Goal: Find contact information: Find contact information

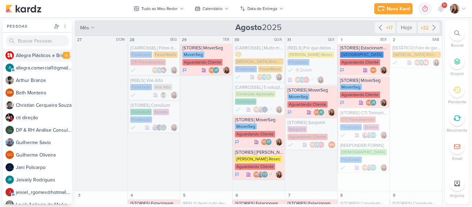
scroll to position [368, 0]
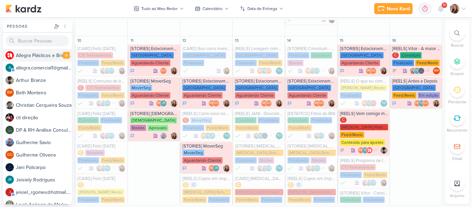
click at [44, 55] on div "A l l e g r a P l á s t i c o s e B r i n d e s P e r s o n a l i z a d o s" at bounding box center [44, 55] width 56 height 7
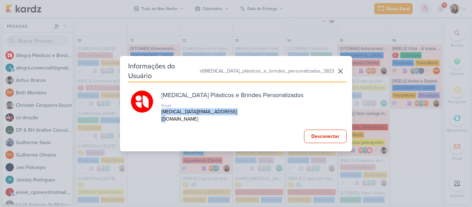
drag, startPoint x: 232, startPoint y: 112, endPoint x: 157, endPoint y: 114, distance: 75.0
click at [157, 114] on div "[MEDICAL_DATA] Plásticos e Brindes Personalizados Email [MEDICAL_DATA][EMAIL_AD…" at bounding box center [237, 106] width 213 height 32
copy p "[MEDICAL_DATA][EMAIL_ADDRESS][DOMAIN_NAME]"
click at [340, 73] on icon at bounding box center [340, 71] width 8 height 8
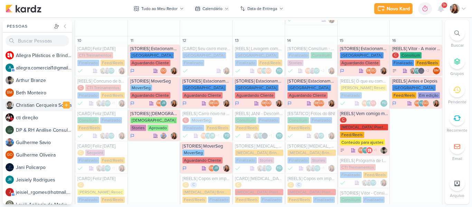
click at [48, 105] on div "C h r i s t i a n C e r q u e i r a S o u z a" at bounding box center [44, 105] width 56 height 7
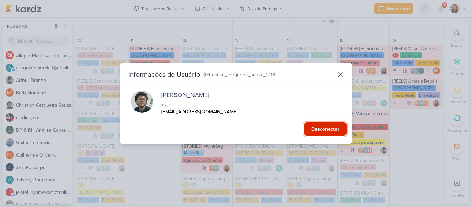
click at [321, 128] on button "Desconectar" at bounding box center [325, 128] width 42 height 13
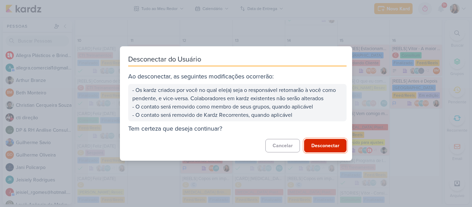
click at [317, 149] on button "Desconectar" at bounding box center [325, 145] width 42 height 13
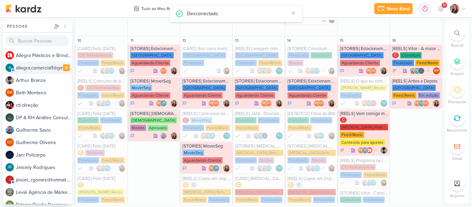
click at [46, 66] on div "a l l e g r a . c o m e r c i a l 1 @ g m a i l . c o m" at bounding box center [44, 67] width 56 height 7
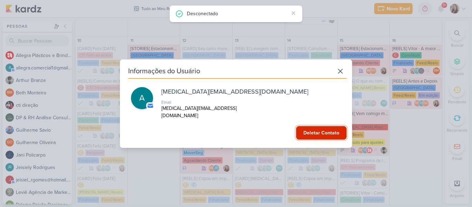
click at [312, 127] on button "Deletar Contato" at bounding box center [321, 132] width 50 height 13
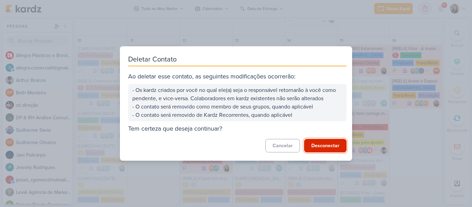
click at [315, 149] on button "Desconectar" at bounding box center [325, 145] width 42 height 13
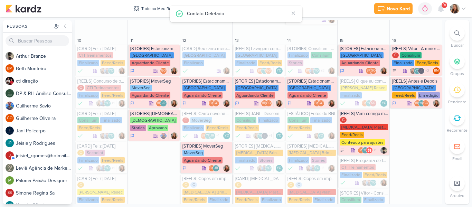
scroll to position [20, 0]
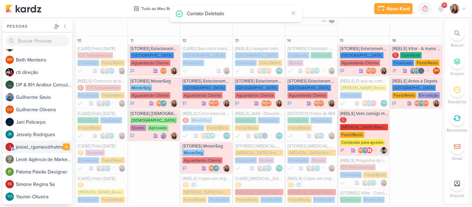
click at [44, 146] on div "j e i s i e l _ r g o m e s @ h o t m a i l . c o m" at bounding box center [44, 146] width 56 height 7
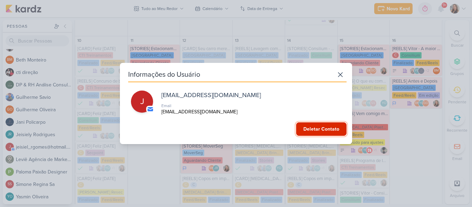
click at [311, 130] on button "Deletar Contato" at bounding box center [321, 128] width 50 height 13
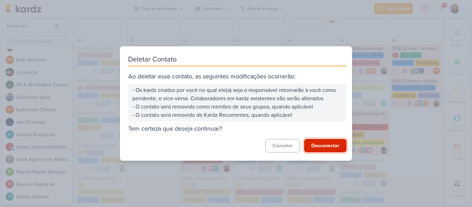
click at [318, 143] on button "Desconectar" at bounding box center [325, 145] width 42 height 13
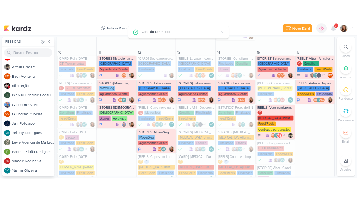
scroll to position [0, 0]
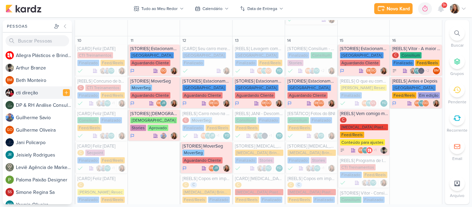
click at [41, 91] on div "c t i d i r e ç ã o" at bounding box center [44, 92] width 56 height 7
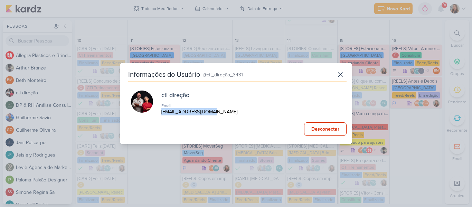
drag, startPoint x: 217, startPoint y: 112, endPoint x: 161, endPoint y: 114, distance: 56.3
click at [161, 114] on div "cti direção Email [EMAIL_ADDRESS][DOMAIN_NAME]" at bounding box center [237, 102] width 213 height 25
copy p "[EMAIL_ADDRESS][DOMAIN_NAME]"
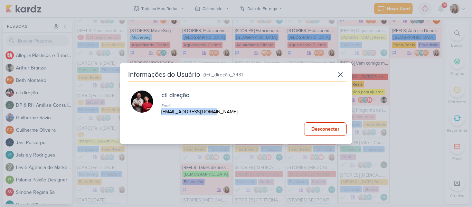
scroll to position [368, 0]
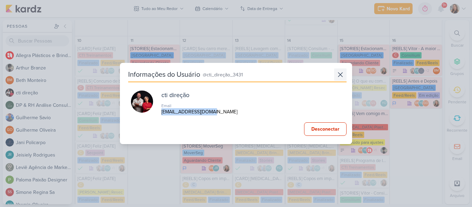
click at [339, 74] on icon at bounding box center [340, 74] width 8 height 8
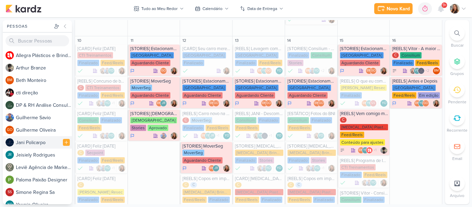
click at [31, 142] on div "J a n i P o l i c a r p o" at bounding box center [44, 142] width 56 height 7
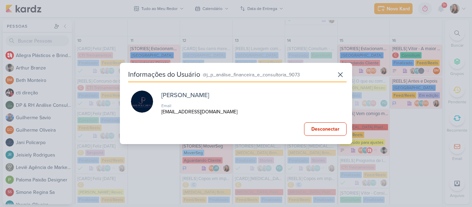
drag, startPoint x: 264, startPoint y: 113, endPoint x: 161, endPoint y: 116, distance: 102.3
click at [161, 116] on div "Informações do Usuário @j_p_análise_financeira_e_consultoria_9073 [PERSON_NAME]…" at bounding box center [236, 103] width 232 height 81
click at [341, 72] on icon at bounding box center [340, 74] width 8 height 8
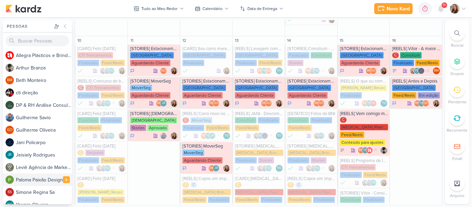
click at [29, 179] on div "P a l o m a P a i x ã o D e s i g n e r" at bounding box center [44, 179] width 56 height 7
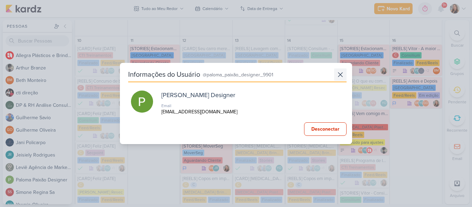
click at [339, 71] on icon at bounding box center [340, 74] width 8 height 8
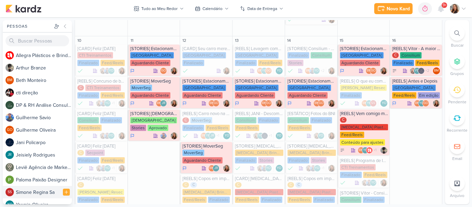
click at [42, 192] on div "S i m o n e R e g i n a S a" at bounding box center [44, 192] width 56 height 7
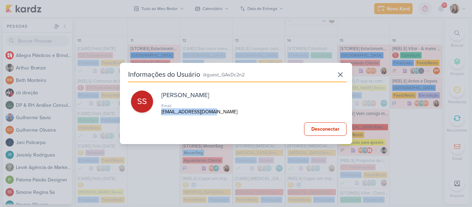
drag, startPoint x: 160, startPoint y: 110, endPoint x: 227, endPoint y: 110, distance: 67.3
click at [227, 110] on div "SS [PERSON_NAME] Email [EMAIL_ADDRESS][DOMAIN_NAME]" at bounding box center [237, 102] width 213 height 25
copy p "[EMAIL_ADDRESS][DOMAIN_NAME]"
click at [342, 75] on button at bounding box center [340, 74] width 12 height 12
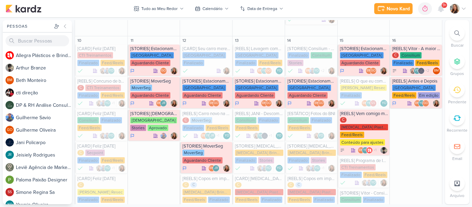
scroll to position [8, 0]
